Goal: Check status: Check status

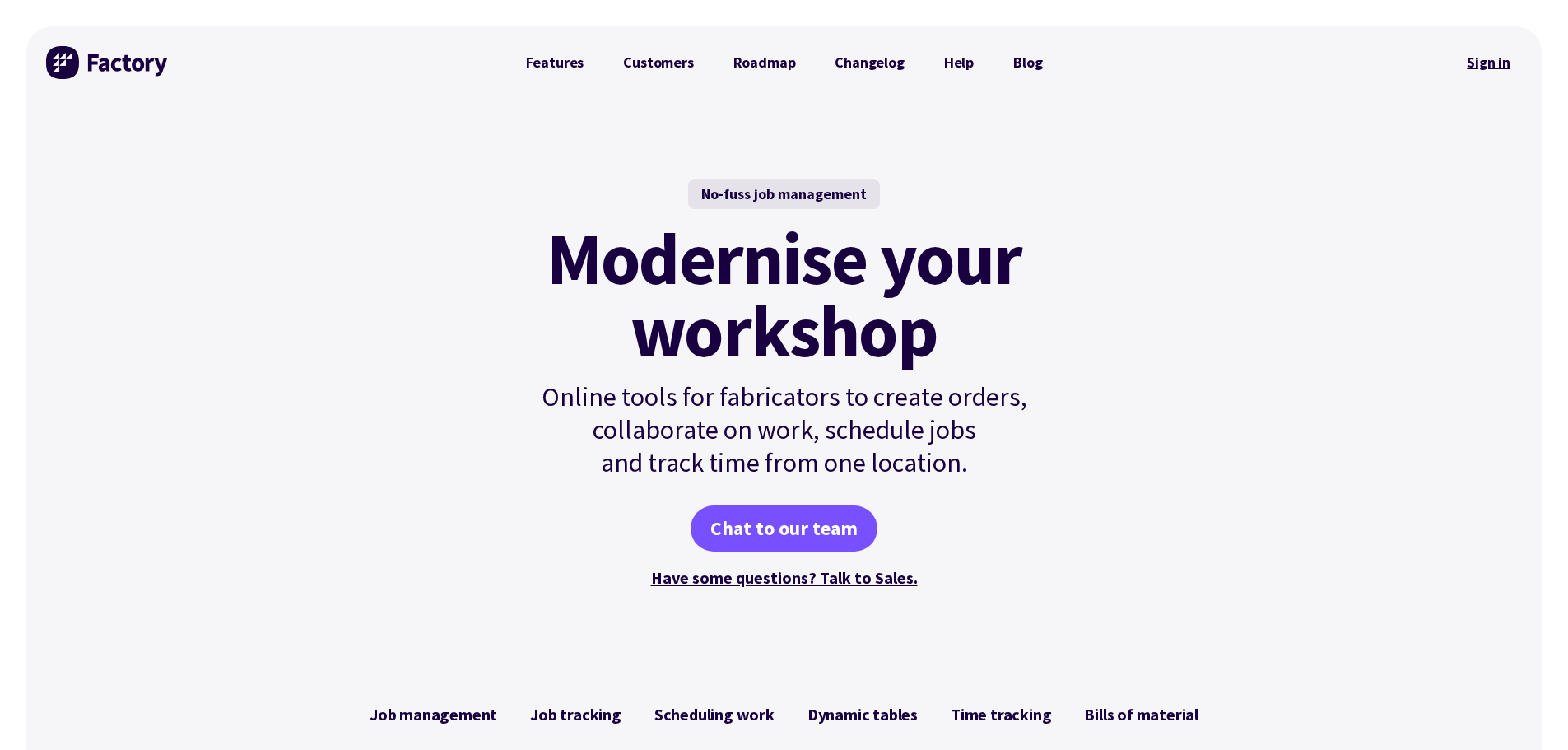
click at [1489, 68] on link "Sign in" at bounding box center [1488, 62] width 67 height 38
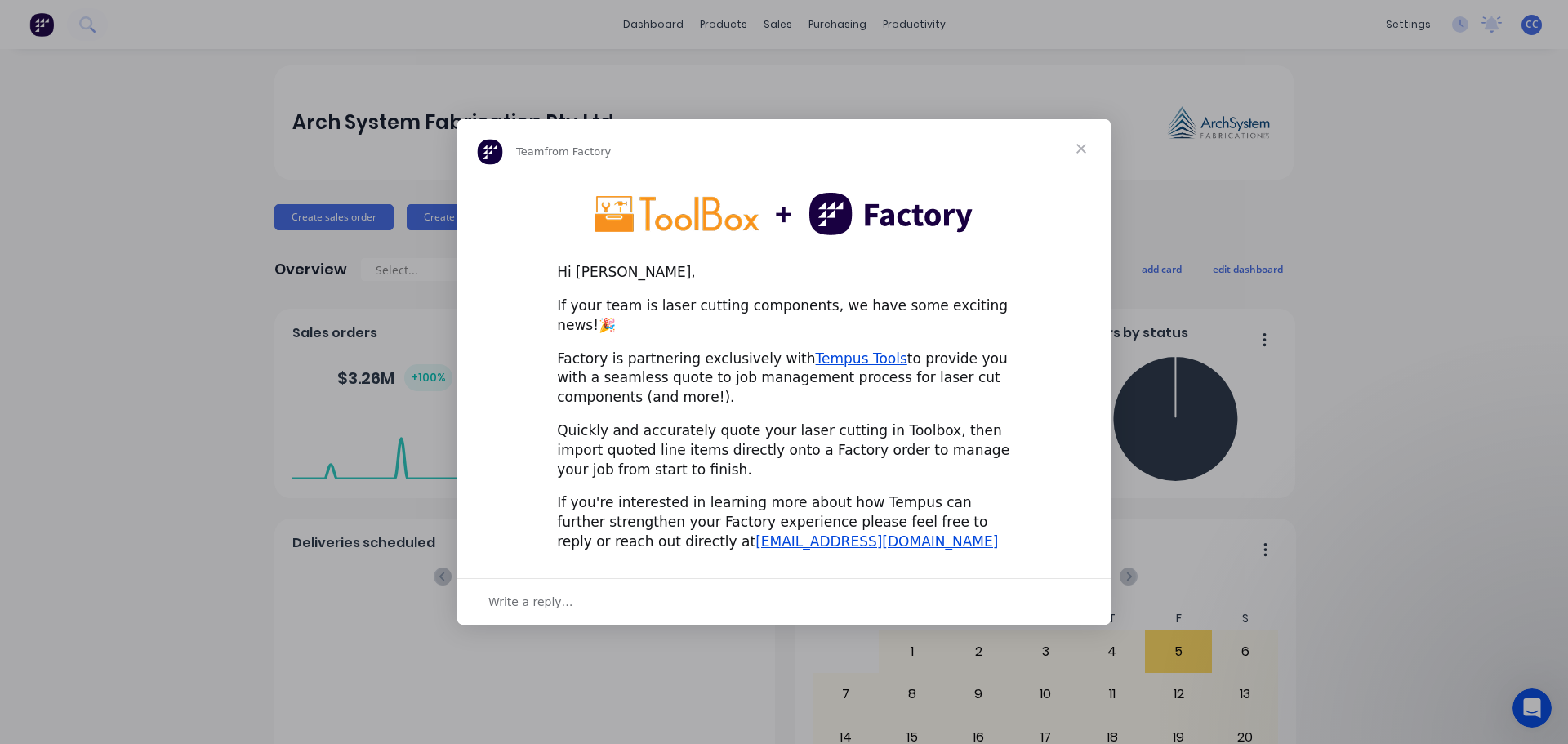
click at [1080, 156] on span "Close" at bounding box center [1082, 149] width 59 height 59
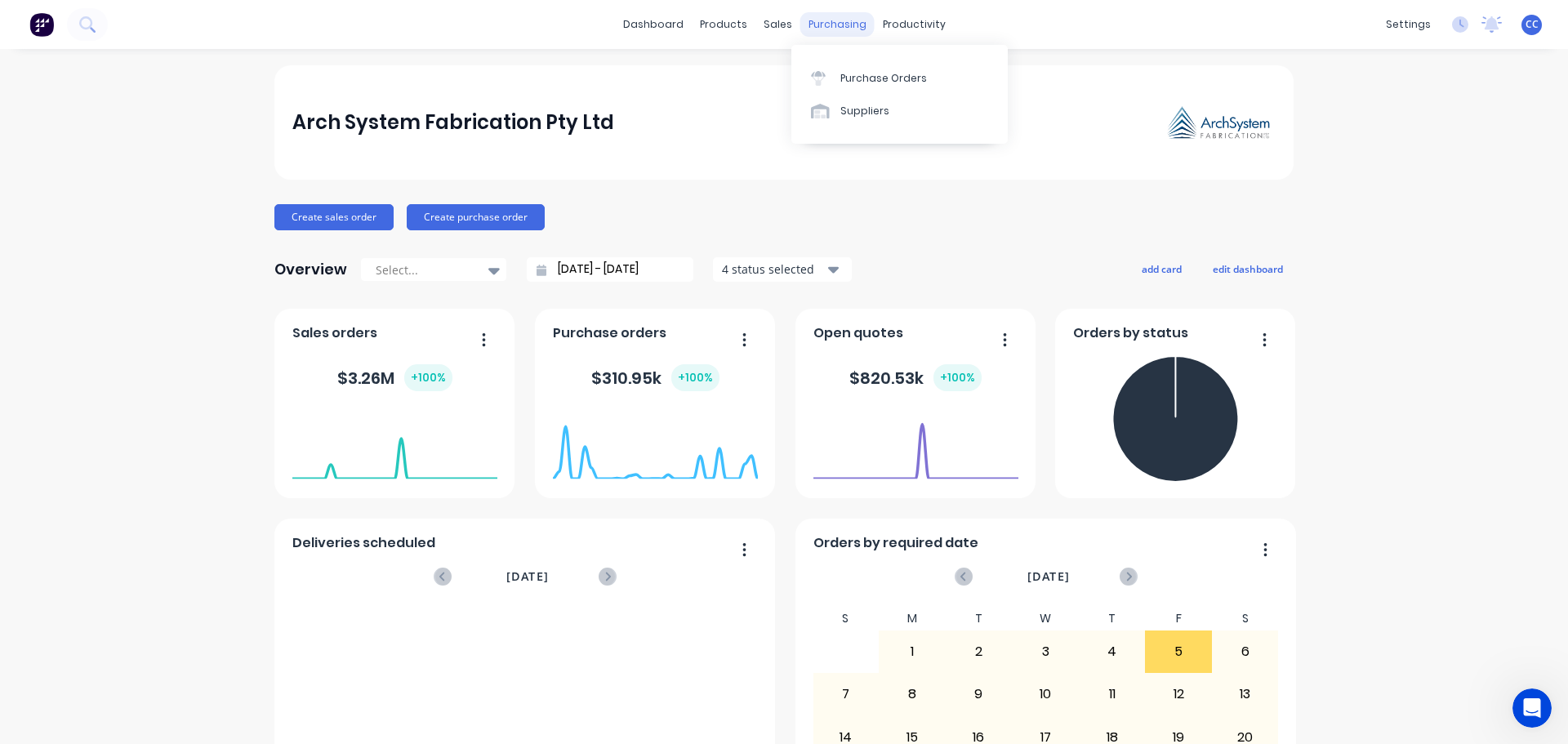
click at [818, 23] on div "purchasing" at bounding box center [838, 24] width 74 height 24
click at [864, 83] on div "Purchase Orders" at bounding box center [883, 78] width 87 height 14
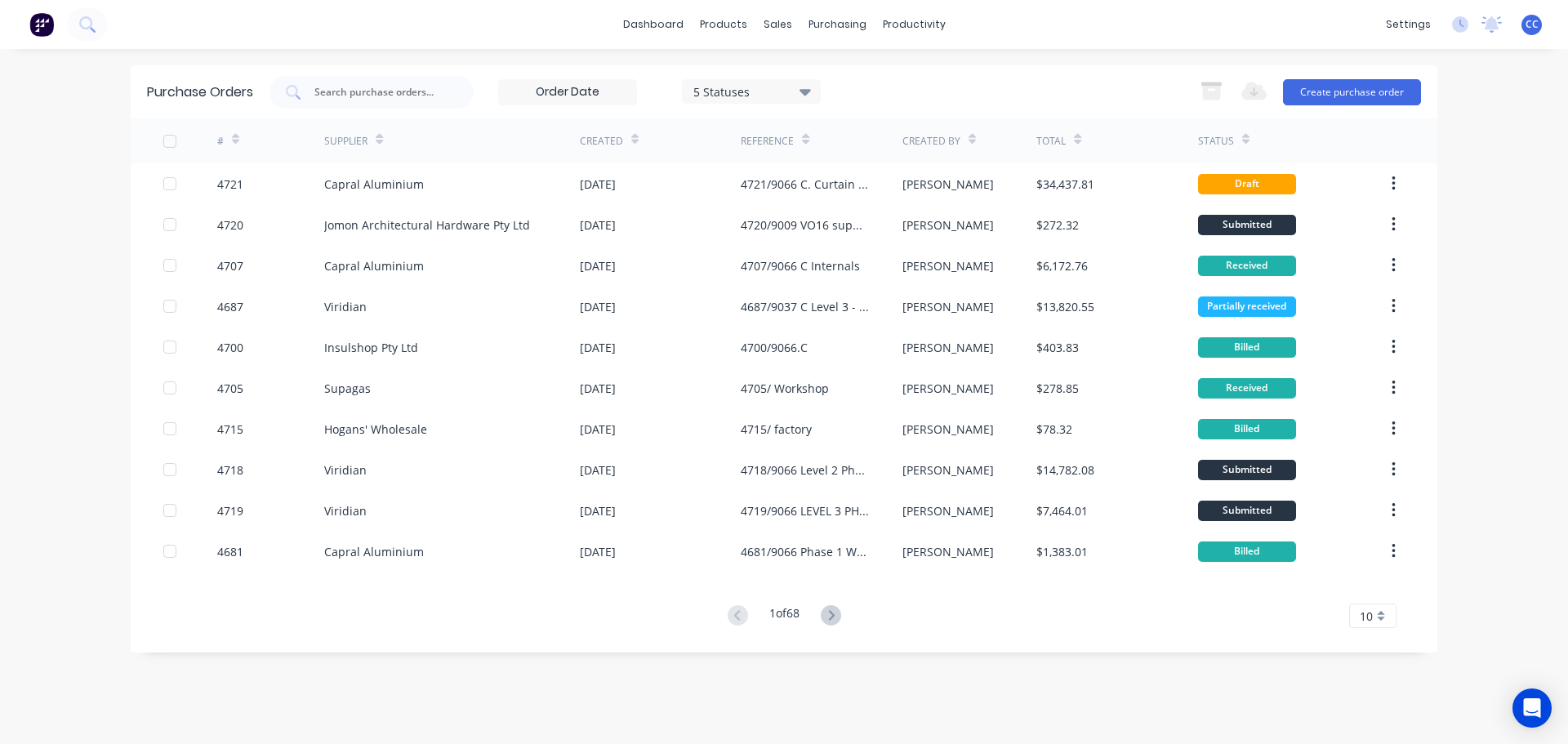
click at [236, 140] on icon at bounding box center [235, 142] width 8 height 5
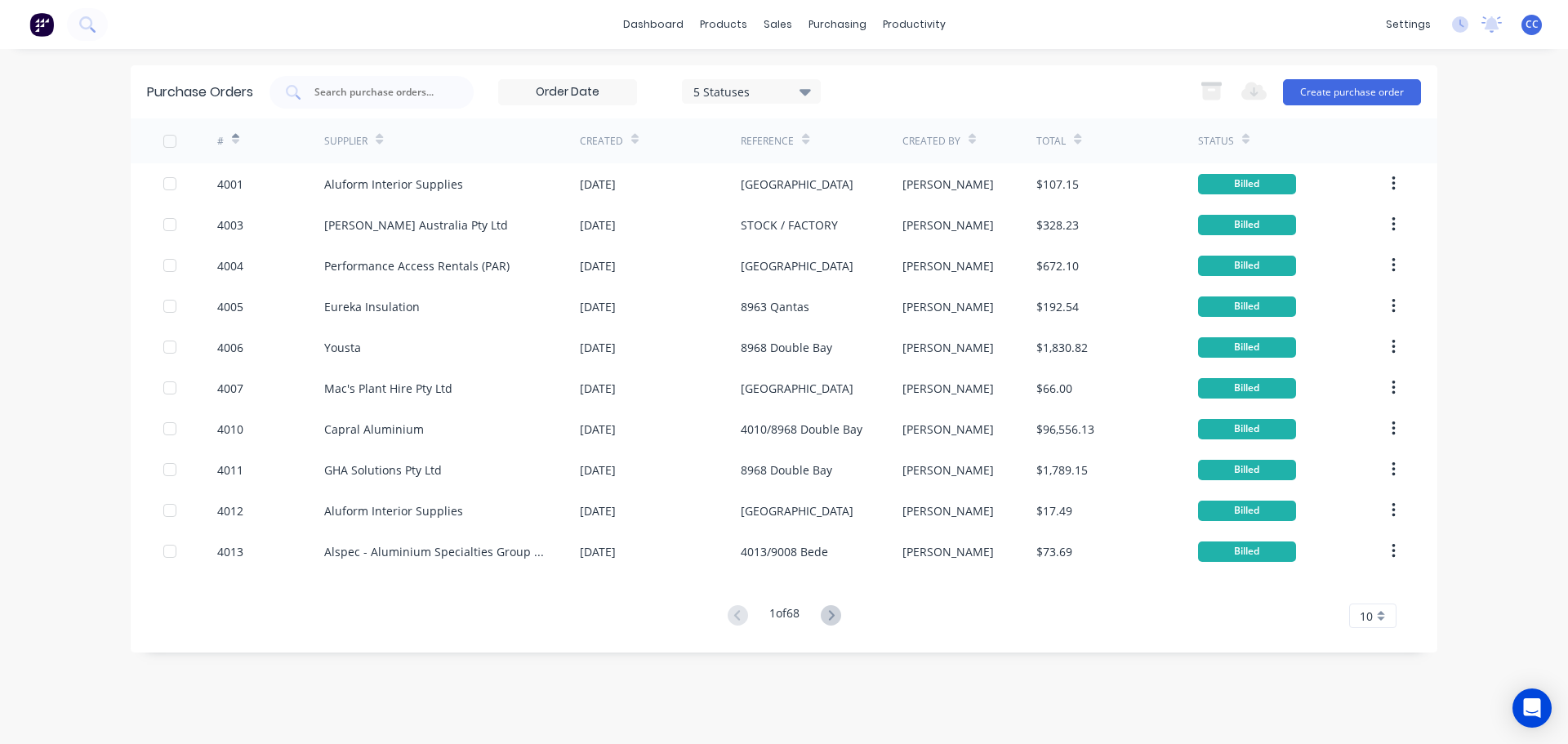
click at [236, 140] on icon at bounding box center [235, 142] width 8 height 5
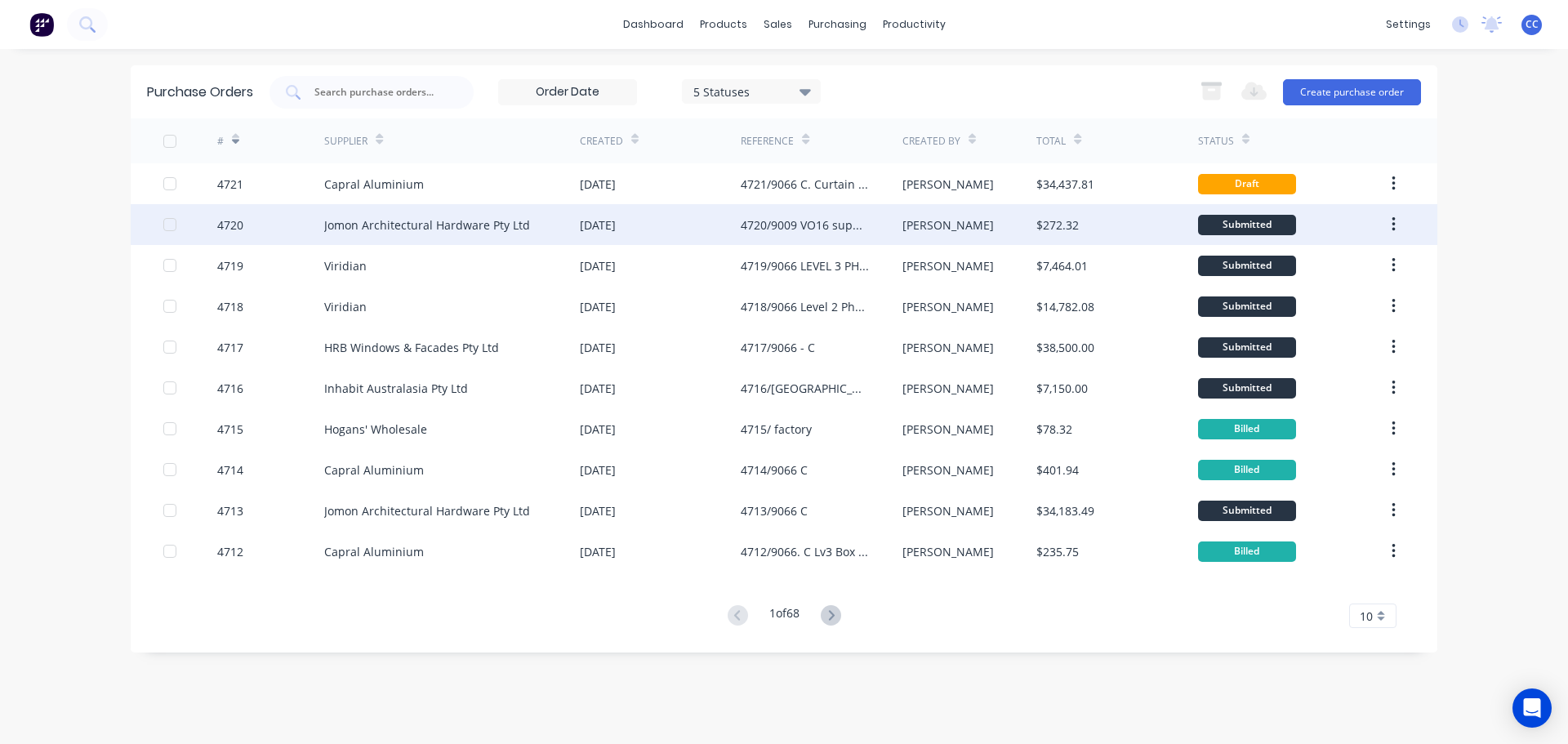
click at [611, 224] on div "[DATE]" at bounding box center [597, 225] width 36 height 17
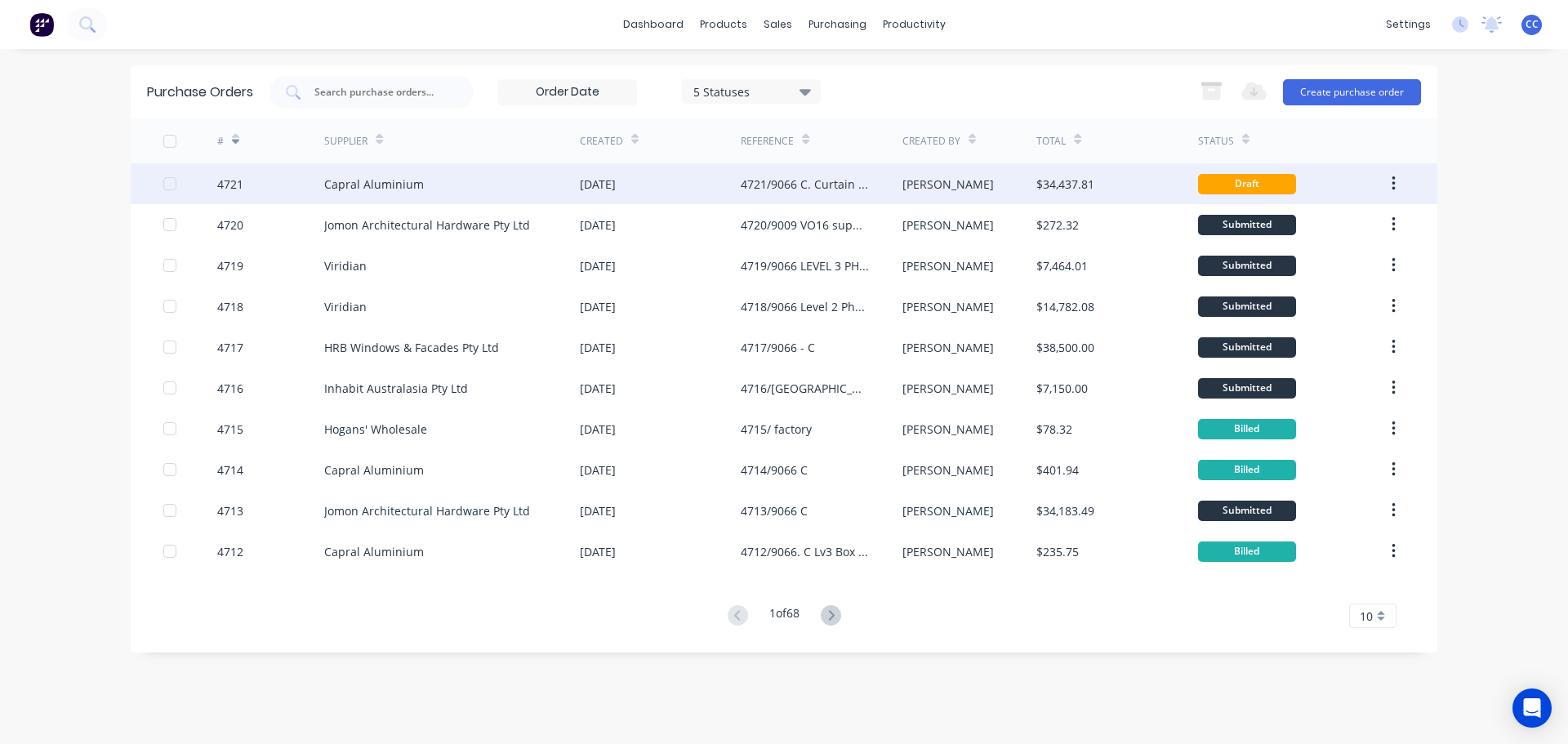
click at [459, 191] on div "Capral Aluminium" at bounding box center [452, 184] width 255 height 40
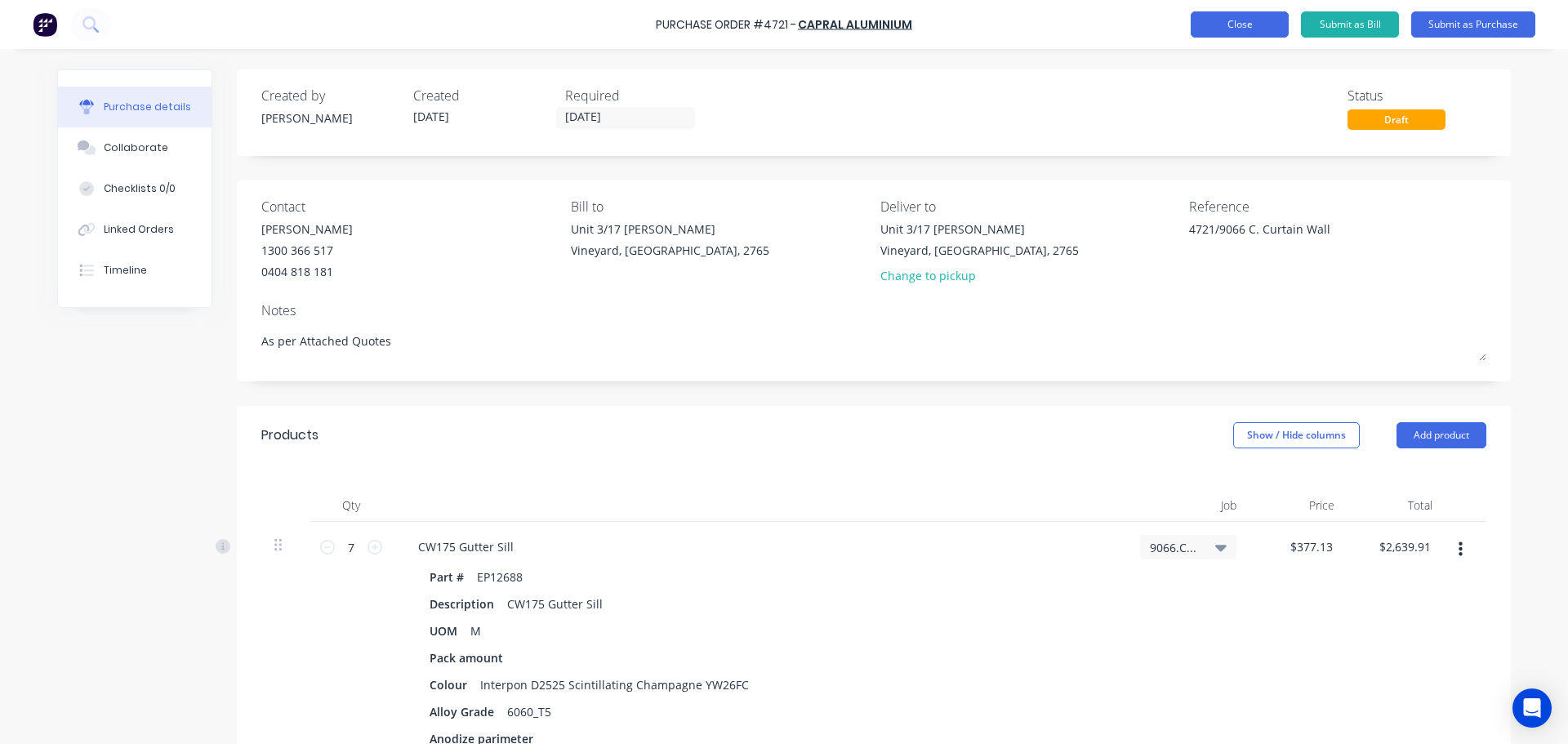
click at [1219, 24] on button "Close" at bounding box center [1239, 24] width 98 height 26
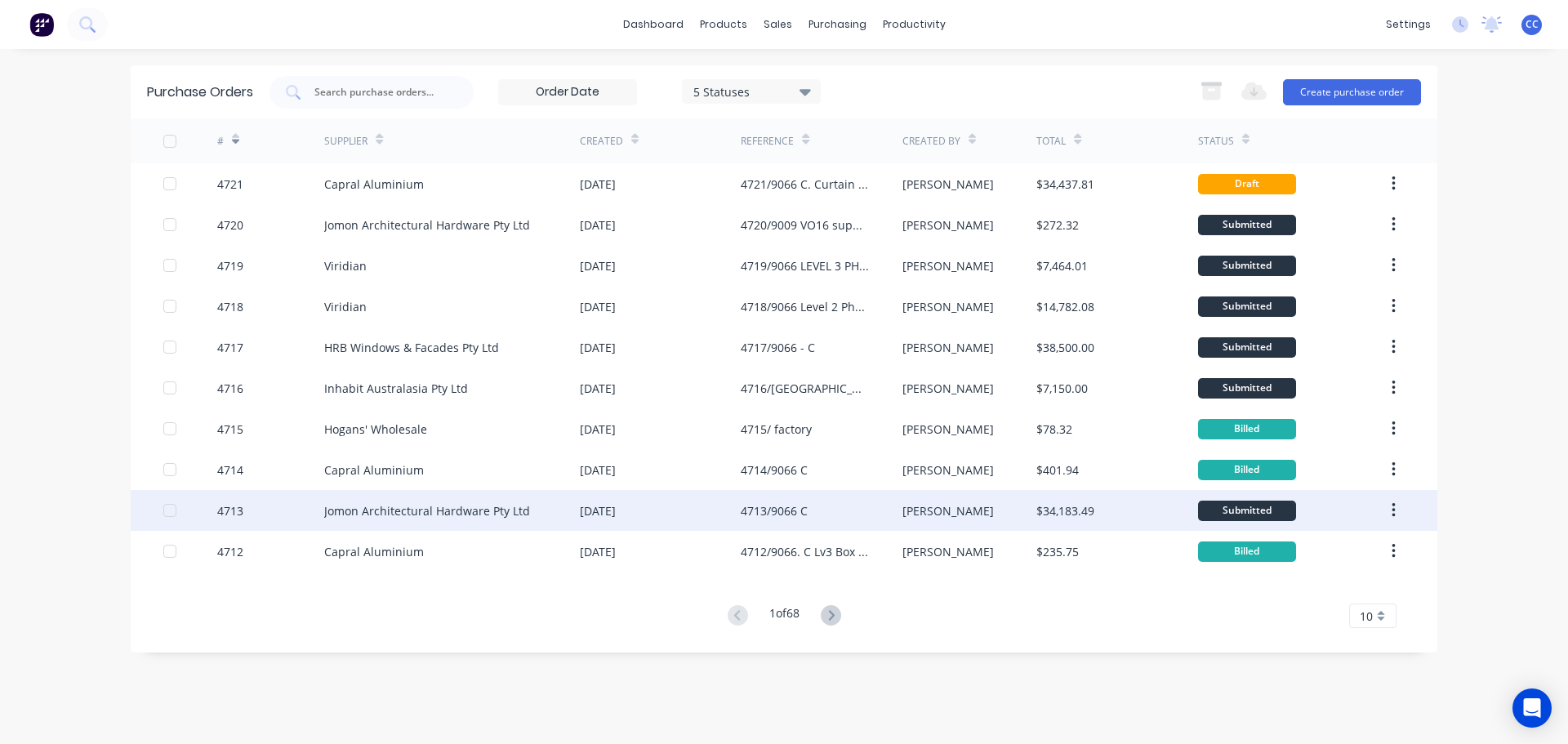
click at [420, 517] on div "Jomon Architectural Hardware Pty Ltd" at bounding box center [427, 511] width 206 height 17
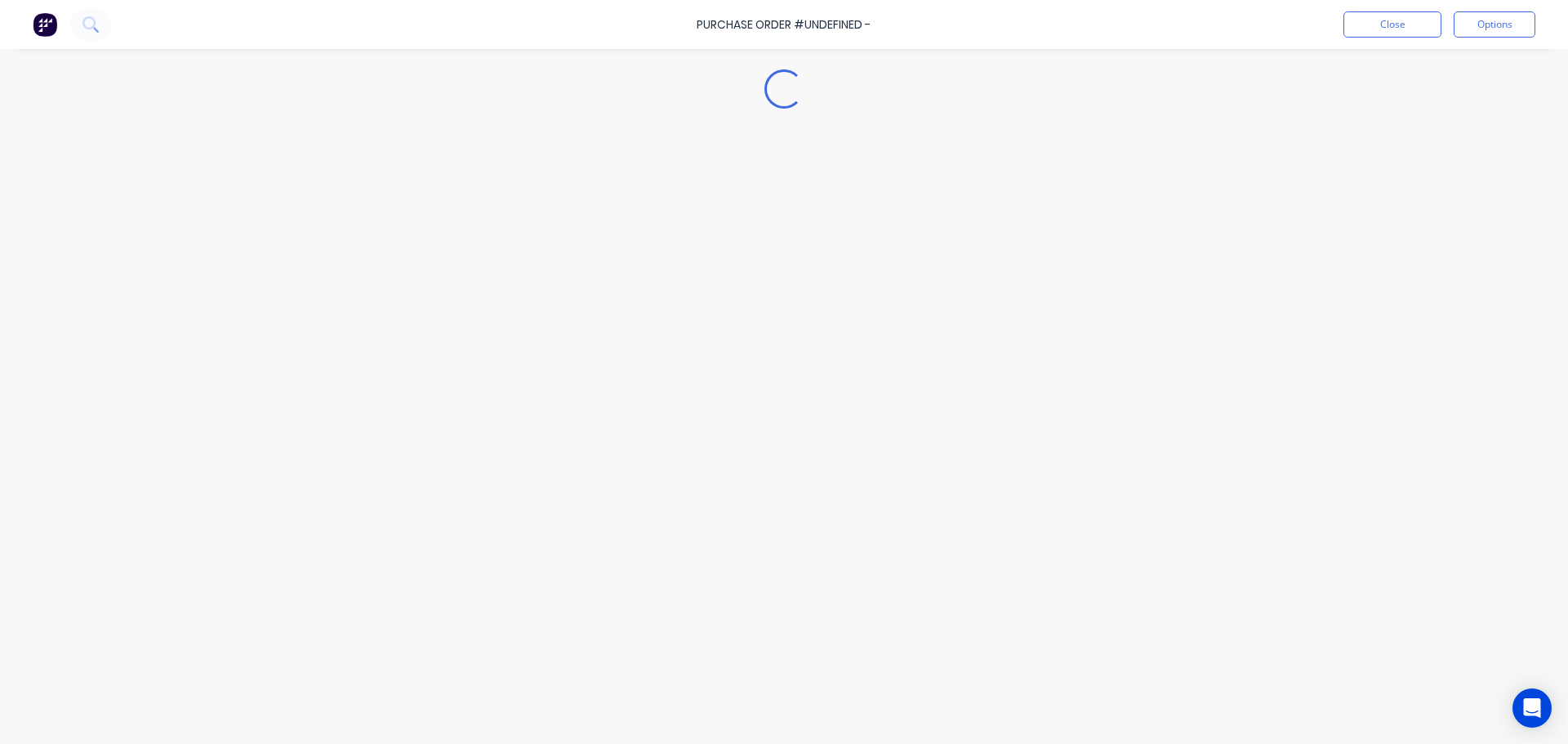
type textarea "x"
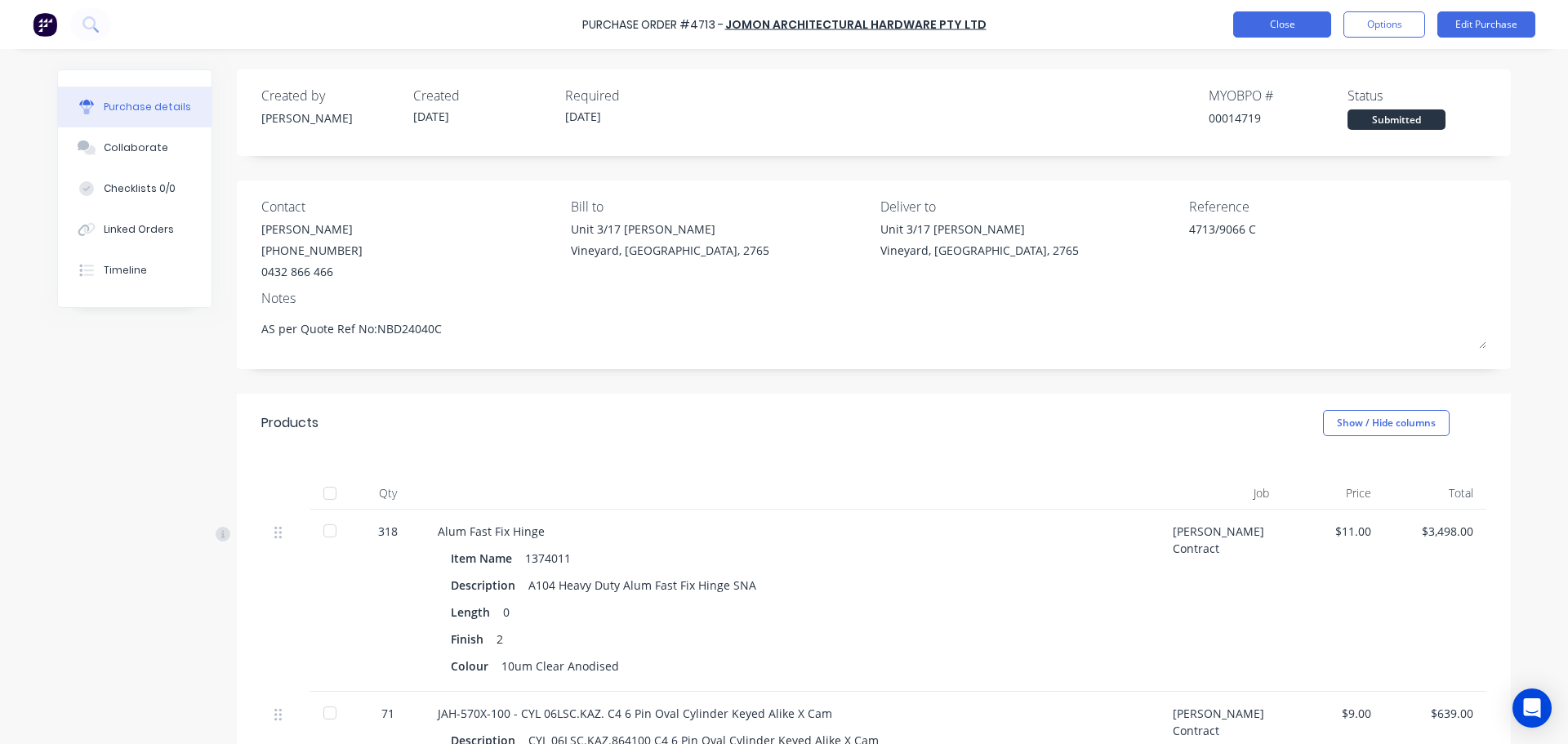
click at [1272, 20] on button "Close" at bounding box center [1282, 24] width 98 height 26
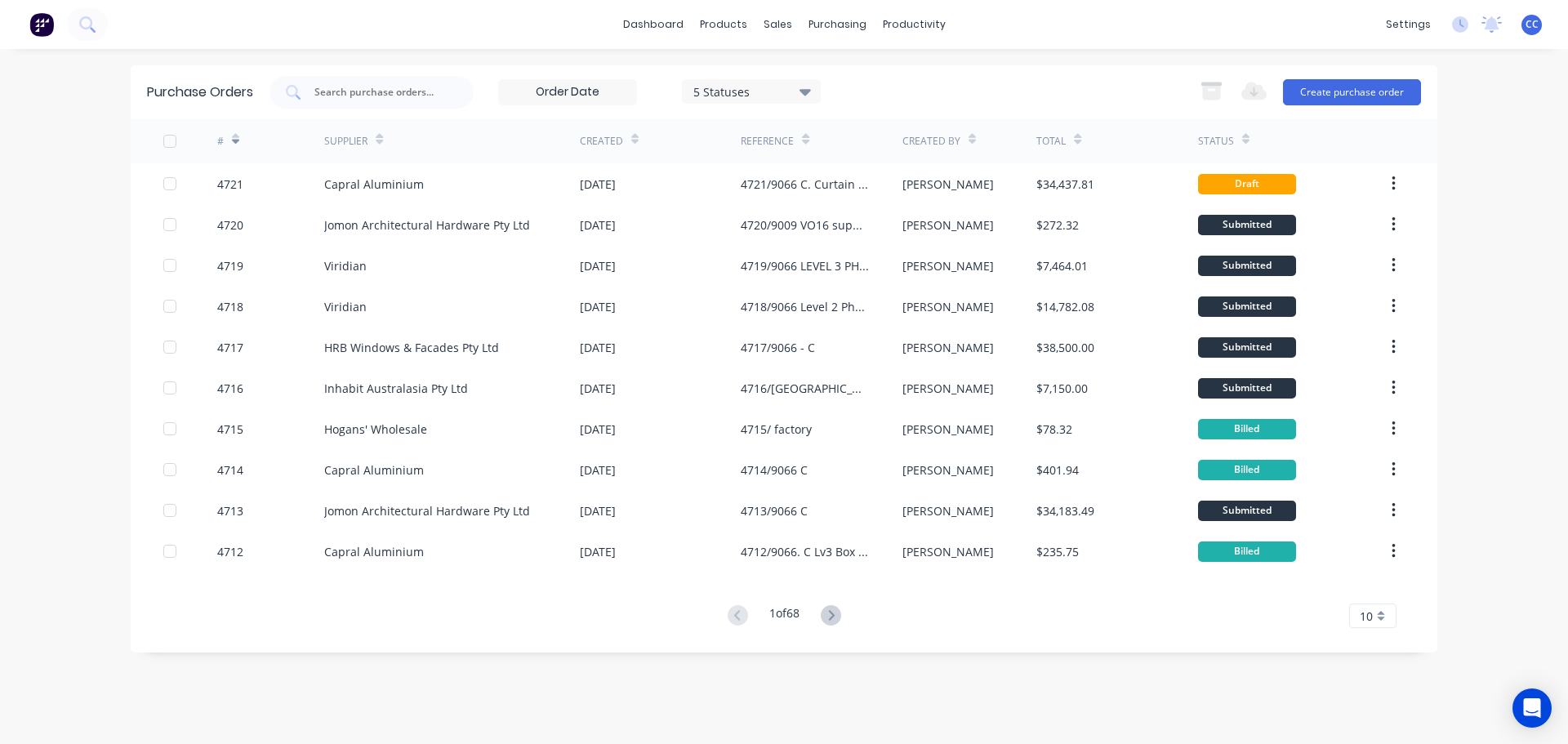
click at [1383, 622] on div "10" at bounding box center [1373, 615] width 47 height 24
click at [1367, 594] on div "35" at bounding box center [1373, 588] width 45 height 29
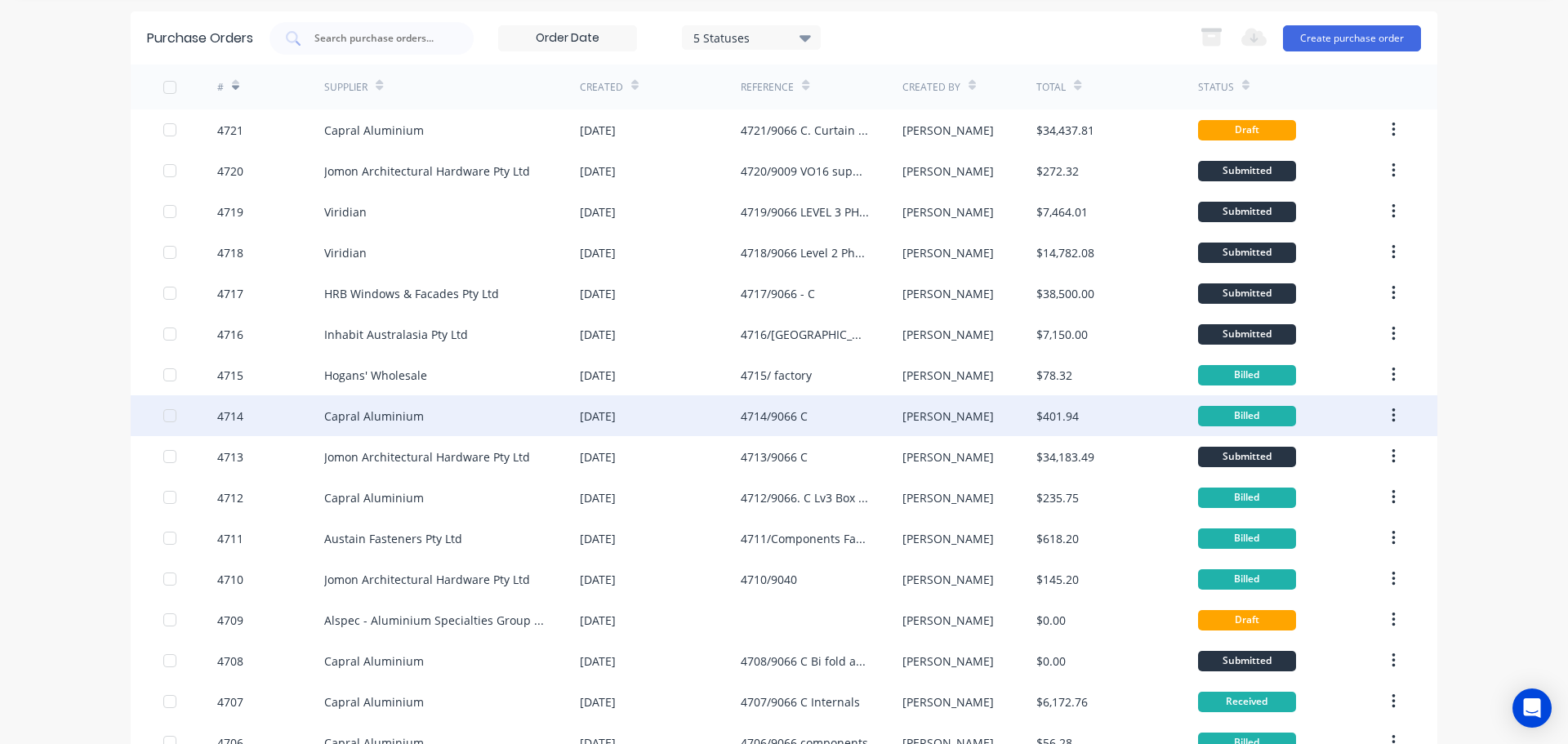
scroll to position [40, 0]
